Goal: Task Accomplishment & Management: Use online tool/utility

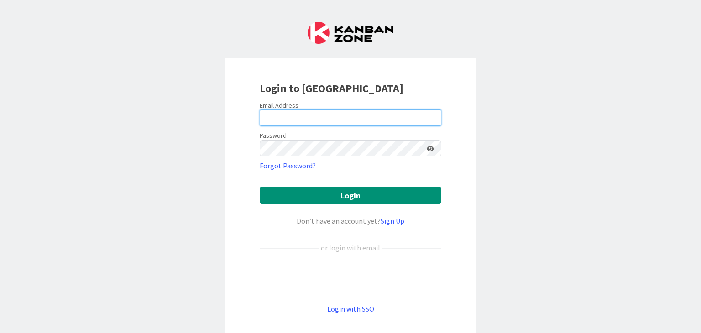
click at [300, 117] on input "email" at bounding box center [351, 118] width 182 height 16
type input "[PERSON_NAME][EMAIL_ADDRESS][DOMAIN_NAME]"
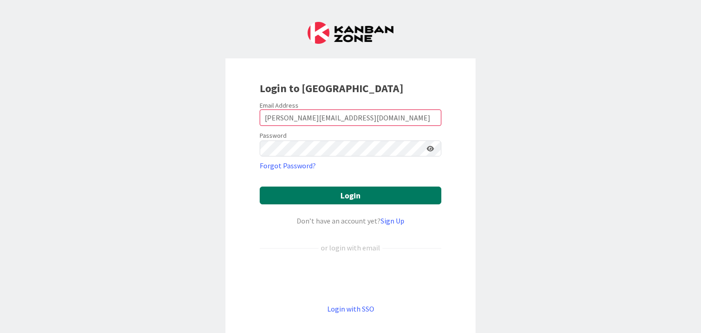
click at [355, 198] on button "Login" at bounding box center [351, 196] width 182 height 18
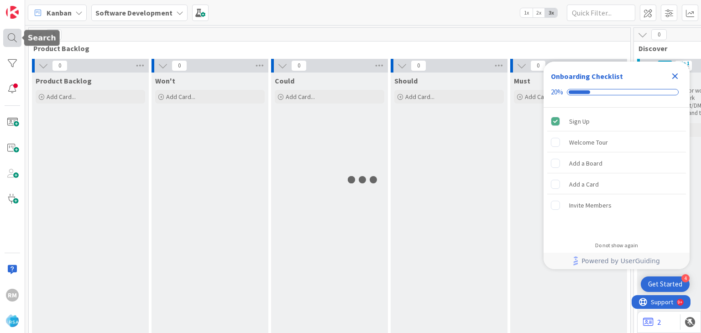
click at [11, 37] on div at bounding box center [12, 38] width 18 height 18
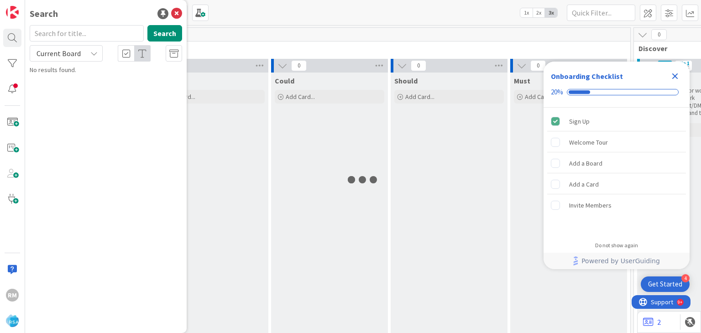
click at [82, 33] on input "text" at bounding box center [87, 33] width 114 height 16
type input "8940"
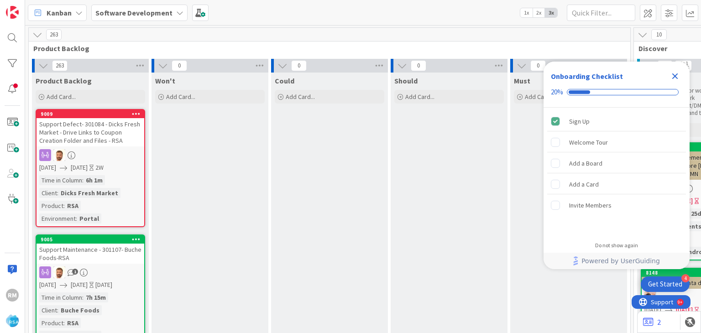
click at [671, 75] on icon "Close Checklist" at bounding box center [674, 76] width 11 height 11
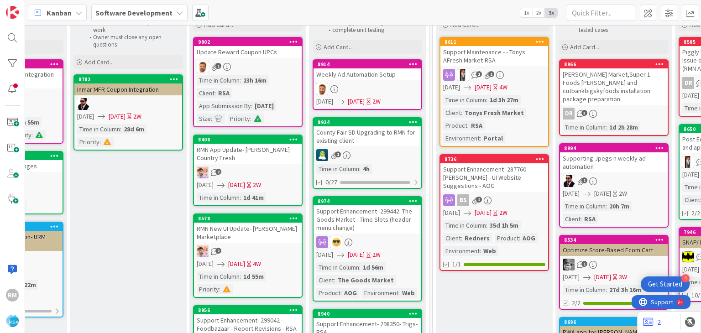
scroll to position [91, 1060]
